Goal: Transaction & Acquisition: Purchase product/service

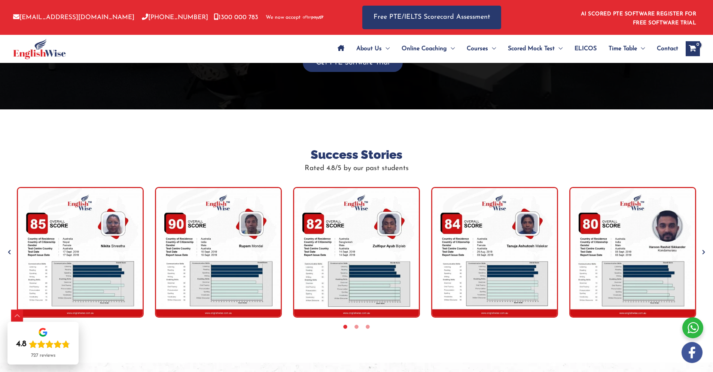
scroll to position [1528, 0]
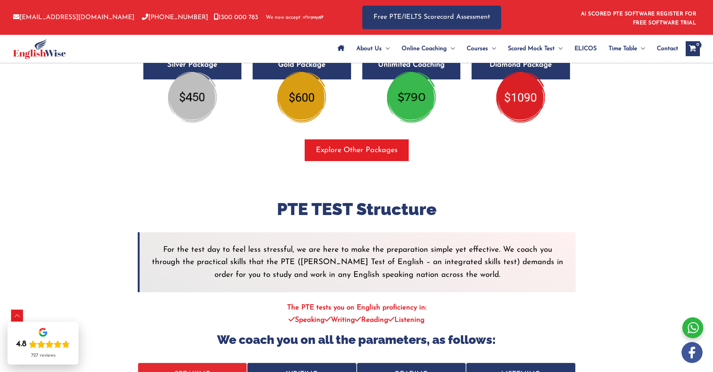
scroll to position [1366, 0]
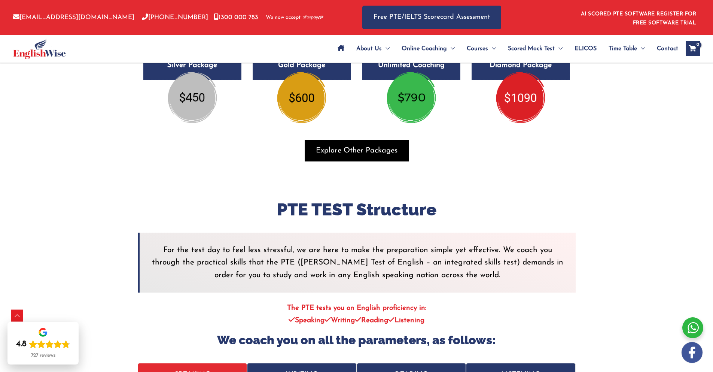
click at [338, 144] on span "button" at bounding box center [357, 151] width 104 height 22
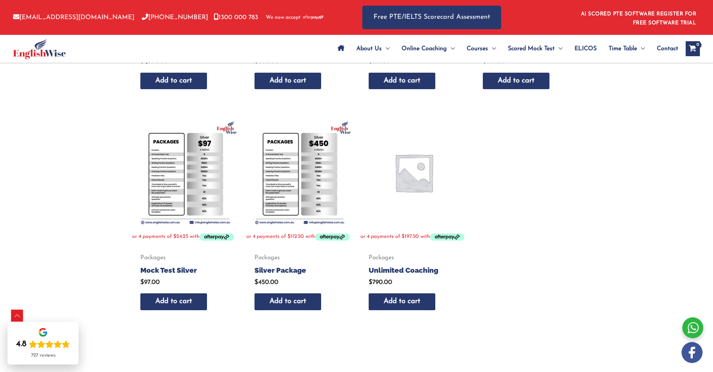
scroll to position [299, 0]
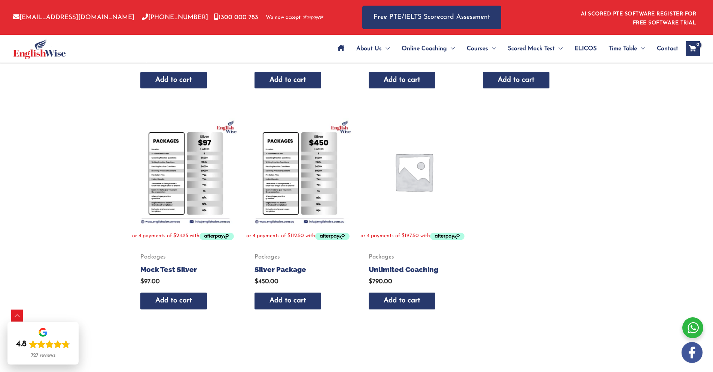
click at [192, 168] on img at bounding box center [185, 171] width 107 height 107
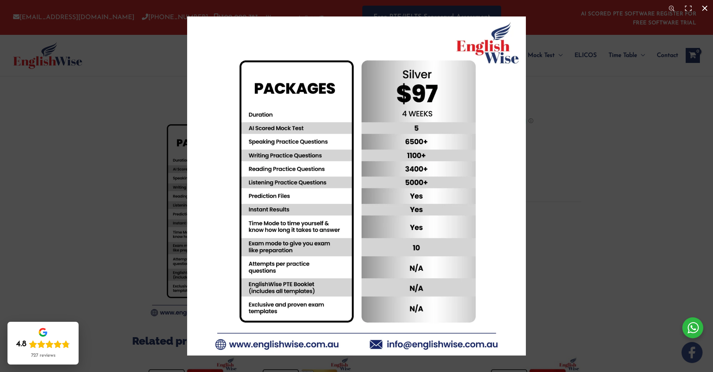
click at [97, 247] on div at bounding box center [356, 186] width 713 height 372
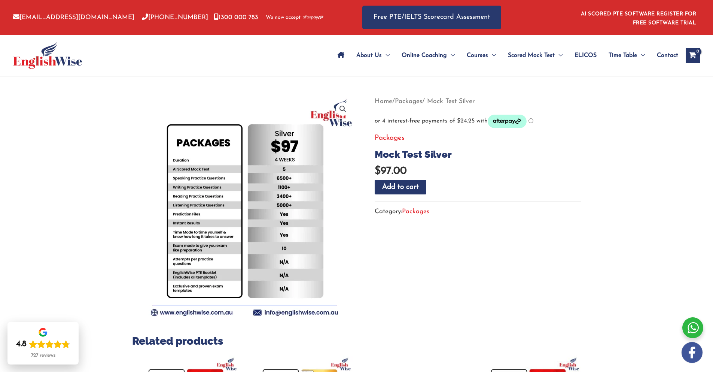
click at [428, 294] on section "Related products Packages Mock Test Diamond $ 197.00 Add to cart Packages Mock …" at bounding box center [356, 335] width 449 height 481
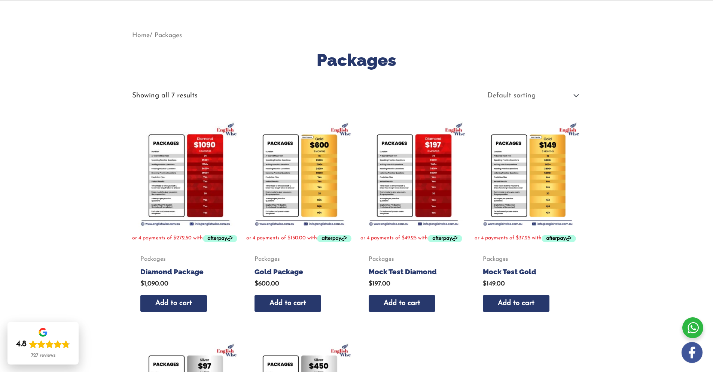
scroll to position [75, 0]
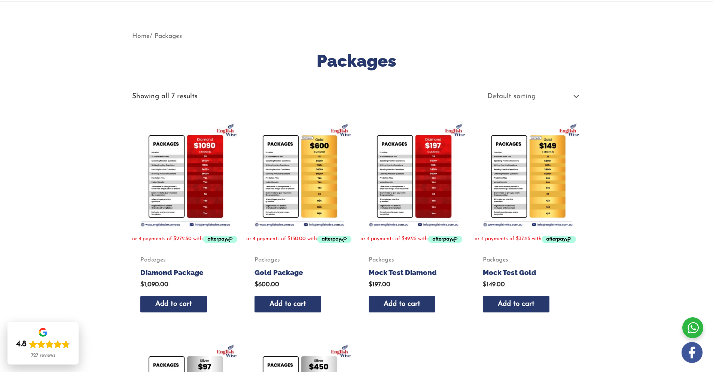
click at [542, 164] on img at bounding box center [528, 174] width 107 height 107
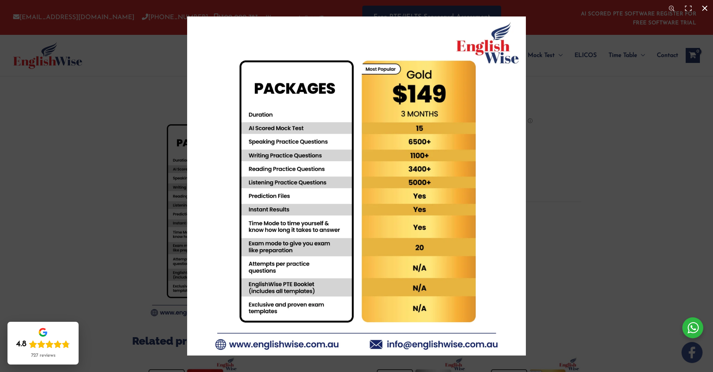
click at [114, 194] on div at bounding box center [356, 186] width 713 height 372
